Goal: Complete application form: Complete application form

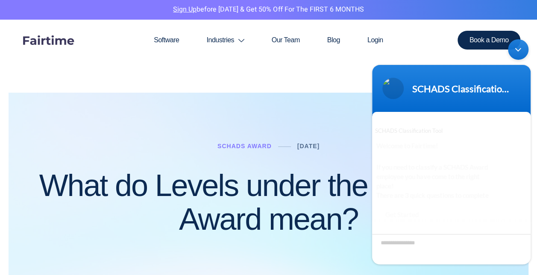
scroll to position [1, 0]
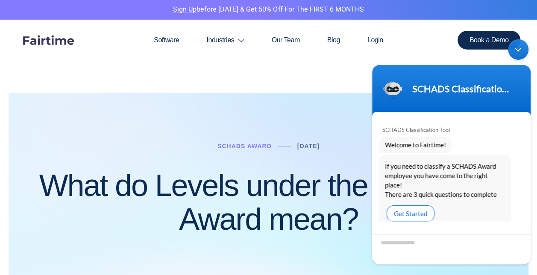
click at [410, 205] on div "Get Started" at bounding box center [411, 213] width 48 height 16
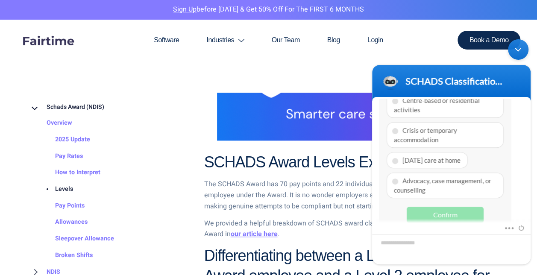
scroll to position [470, 0]
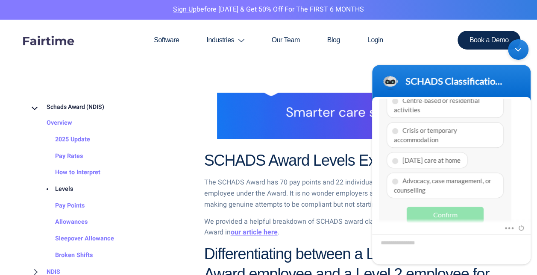
click at [516, 47] on div "Minimize live chat window" at bounding box center [518, 49] width 21 height 21
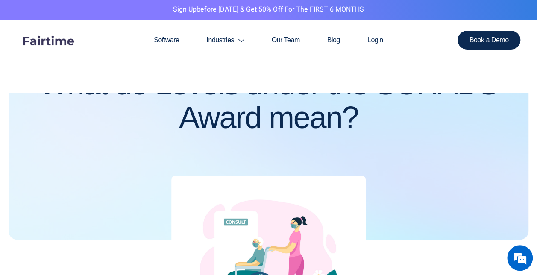
scroll to position [128, 0]
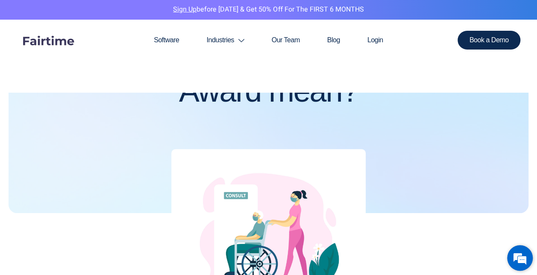
click at [522, 261] on em at bounding box center [520, 258] width 23 height 23
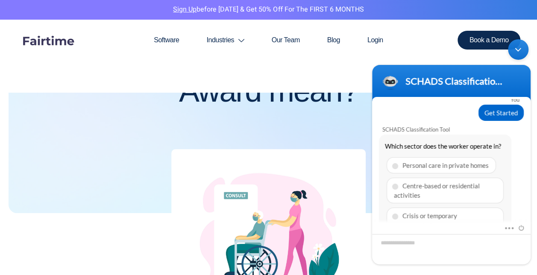
scroll to position [48, 0]
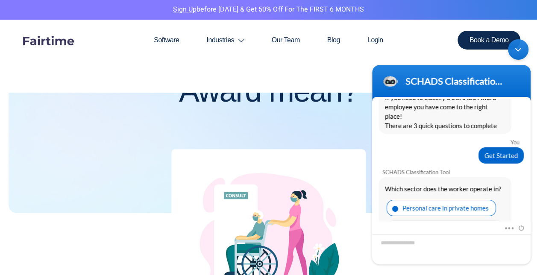
click at [450, 200] on div "Personal care in private homes" at bounding box center [441, 208] width 109 height 16
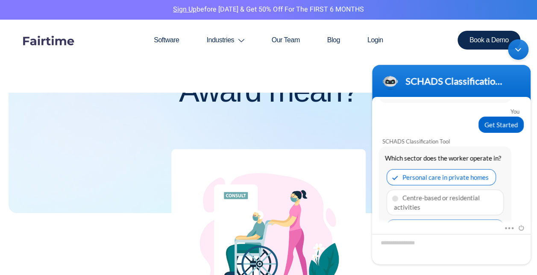
scroll to position [91, 0]
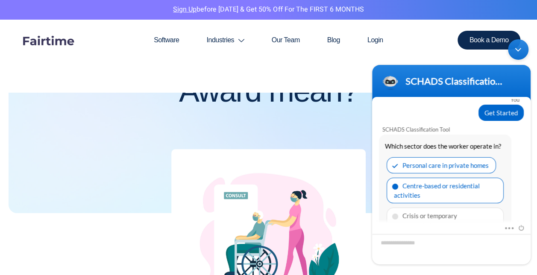
click at [444, 180] on div "Centre-based or residential activities" at bounding box center [445, 190] width 117 height 26
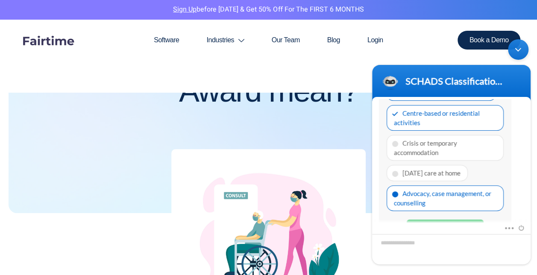
scroll to position [176, 0]
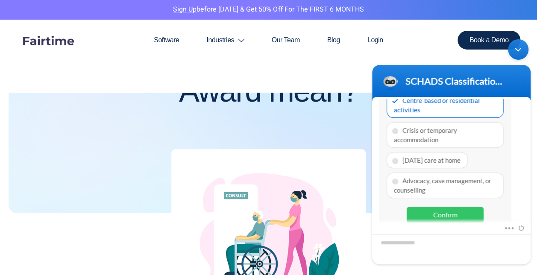
click at [458, 206] on div "Confirm" at bounding box center [445, 214] width 77 height 16
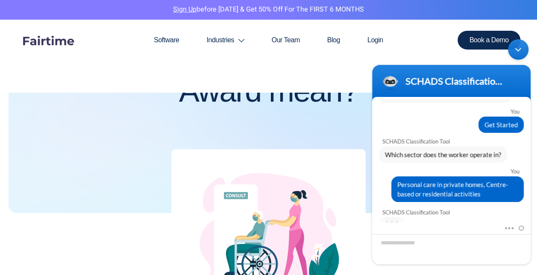
scroll to position [159, 0]
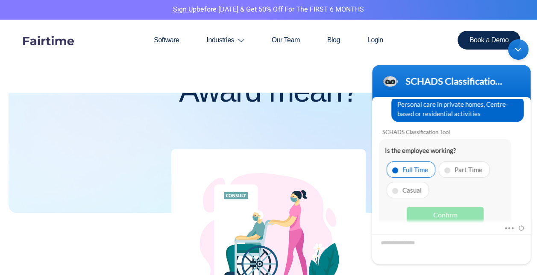
click at [396, 167] on span at bounding box center [395, 170] width 6 height 6
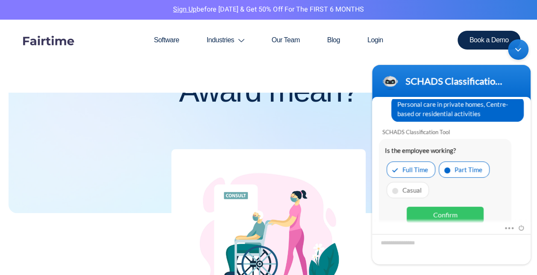
click at [449, 167] on span at bounding box center [448, 170] width 6 height 6
click at [449, 206] on div "Confirm" at bounding box center [445, 214] width 77 height 16
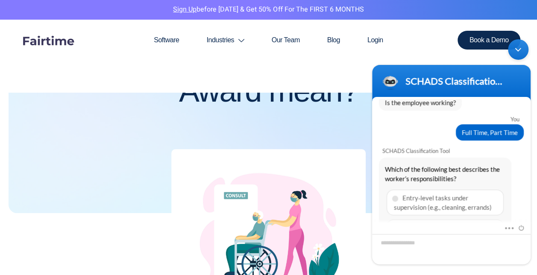
scroll to position [246, 0]
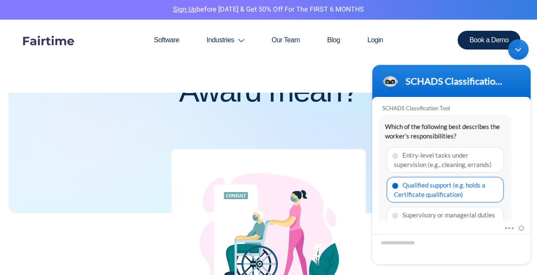
click at [443, 179] on div "Qualified support (e.g. holds a Certificate qualification)" at bounding box center [445, 190] width 117 height 26
click at [452, 206] on div "Supervisory or managerial duties (usually after some years of experience)" at bounding box center [445, 223] width 117 height 35
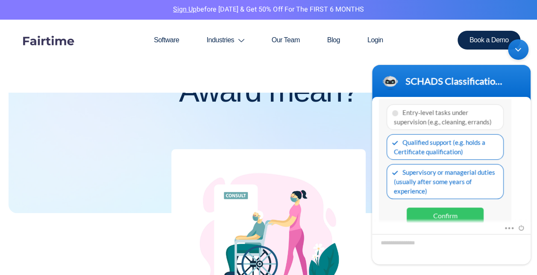
click at [456, 207] on div "Confirm" at bounding box center [445, 215] width 77 height 16
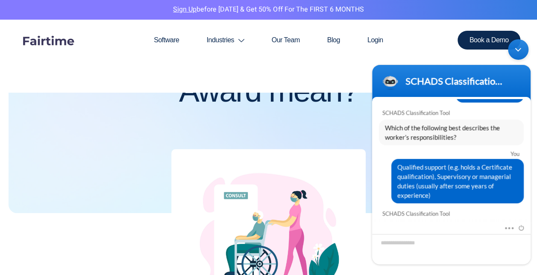
scroll to position [341, 0]
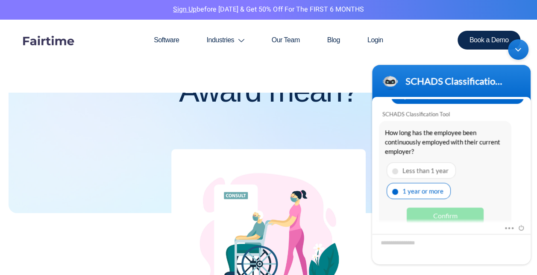
click at [427, 183] on div "1 year or more" at bounding box center [419, 191] width 64 height 16
click at [451, 207] on div "Confirm" at bounding box center [445, 215] width 77 height 16
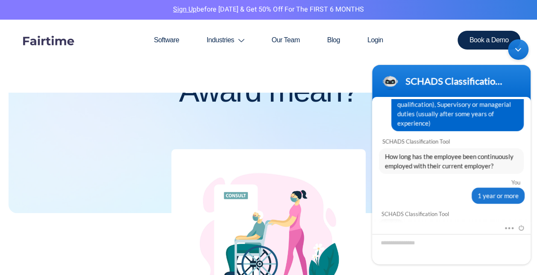
scroll to position [366, 0]
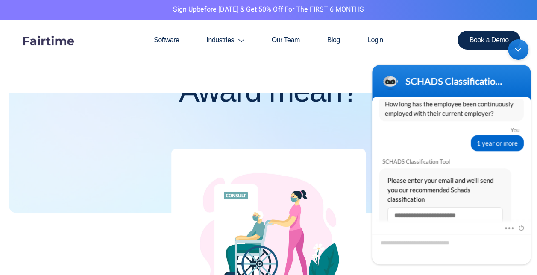
click at [436, 207] on input "text" at bounding box center [445, 215] width 115 height 16
click at [404, 207] on input "**********" at bounding box center [445, 215] width 115 height 16
click at [467, 207] on input "**********" at bounding box center [445, 215] width 115 height 16
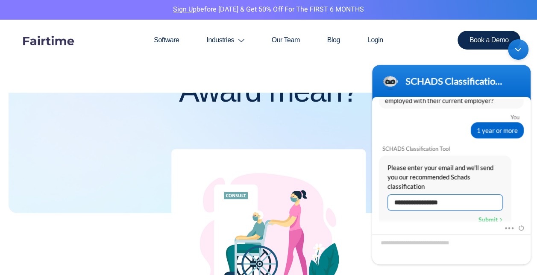
type input "**********"
click at [491, 214] on div "Submit" at bounding box center [491, 219] width 24 height 11
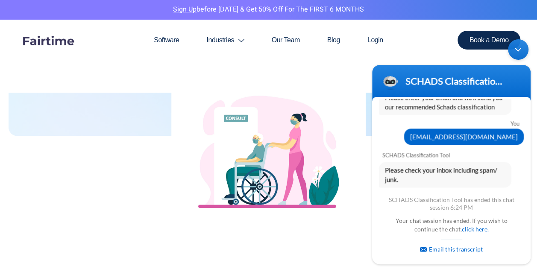
scroll to position [214, 0]
